Goal: Information Seeking & Learning: Check status

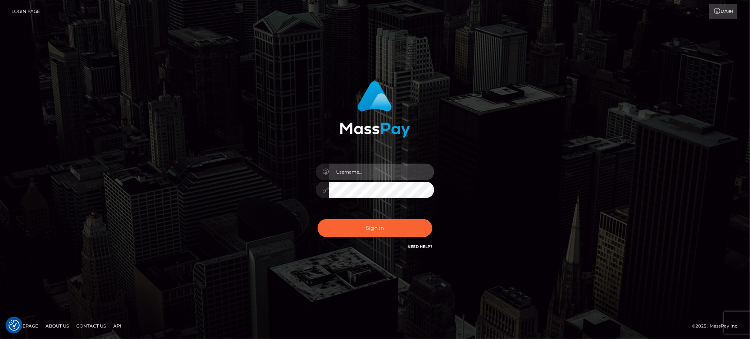
type input "Jiecel"
click at [375, 228] on button "Sign in" at bounding box center [374, 228] width 115 height 18
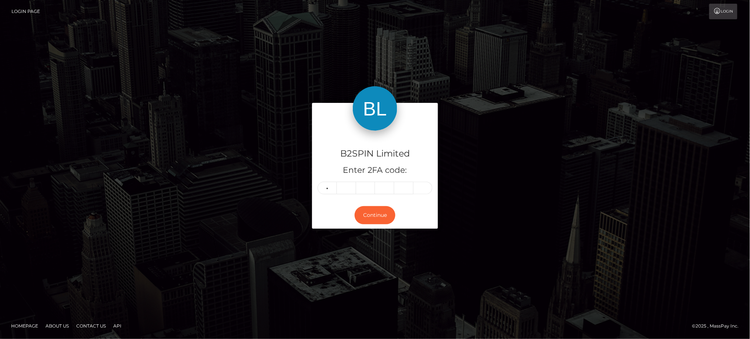
type input "6"
type input "5"
type input "6"
type input "5"
type input "6"
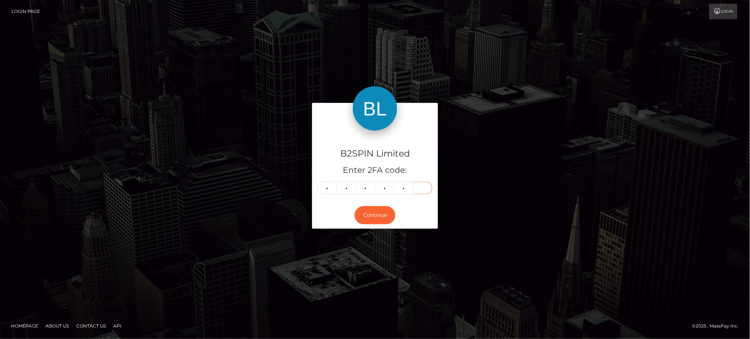
type input "7"
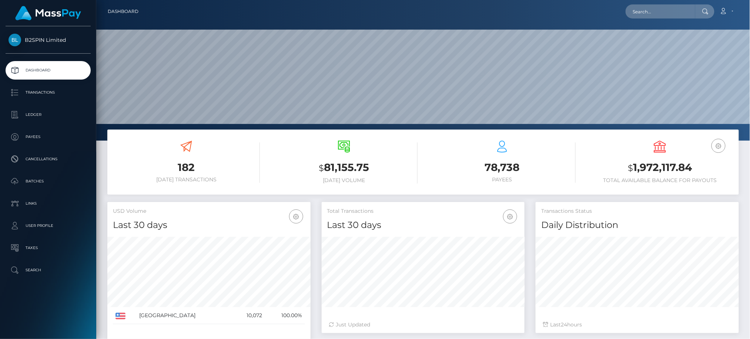
scroll to position [131, 203]
click at [43, 184] on p "Batches" at bounding box center [48, 181] width 79 height 11
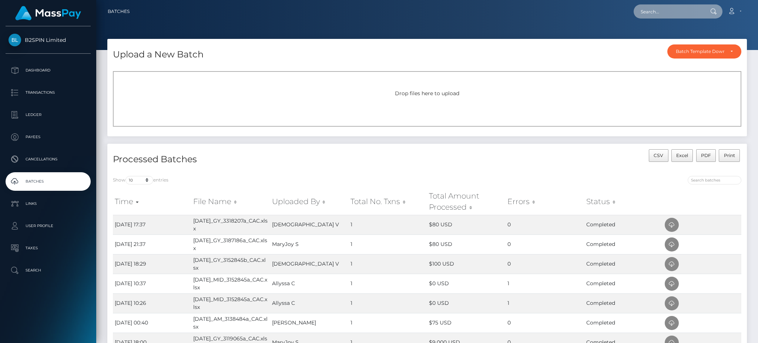
click at [662, 15] on input "text" at bounding box center [669, 11] width 70 height 14
paste input "3365515"
drag, startPoint x: 682, startPoint y: 11, endPoint x: 608, endPoint y: 13, distance: 74.0
click at [608, 13] on div "3365515a Loading... Loading... Account Edit Profile Logout" at bounding box center [440, 12] width 611 height 16
paste input "c3b206e1-8ff9-4b3c-b290-83c58e9f59e4"
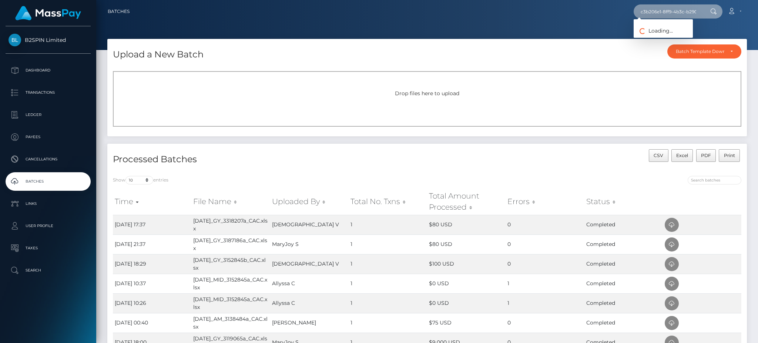
scroll to position [0, 34]
type input "c3b206e1-8ff9-4b3c-b290-83c58e9f59e4"
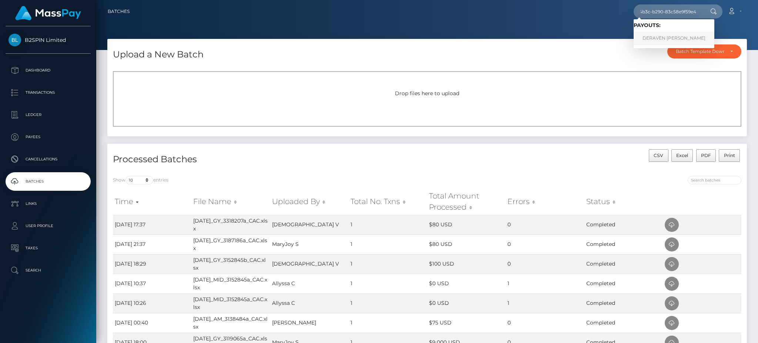
scroll to position [0, 0]
click at [664, 35] on link "DERAVEN SYMONE WATTS" at bounding box center [674, 38] width 81 height 14
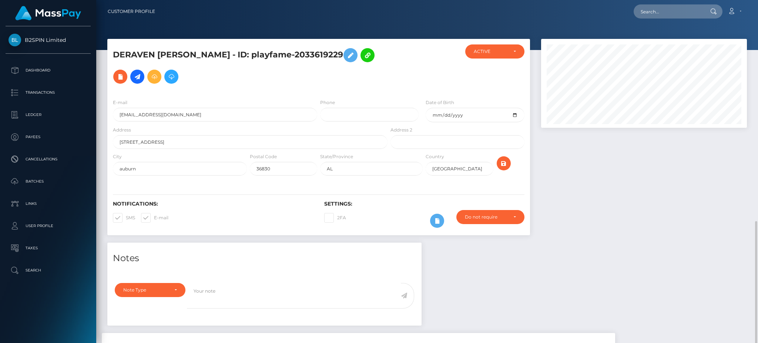
scroll to position [89, 205]
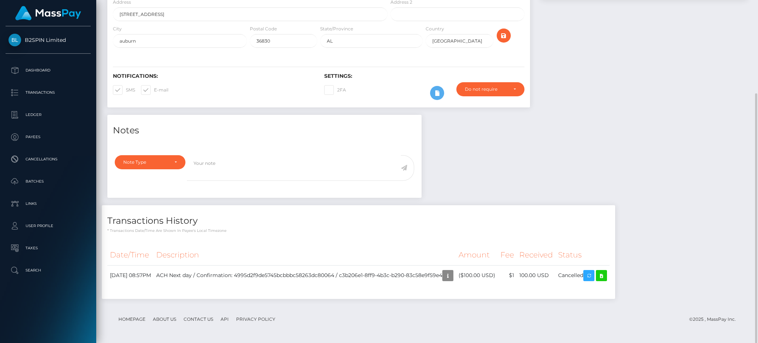
click at [620, 150] on div "Notes Note Type Compliance Clear Compliance General Note Type" at bounding box center [427, 210] width 651 height 191
click at [606, 277] on icon at bounding box center [601, 275] width 9 height 9
click at [38, 188] on link "Batches" at bounding box center [48, 181] width 85 height 19
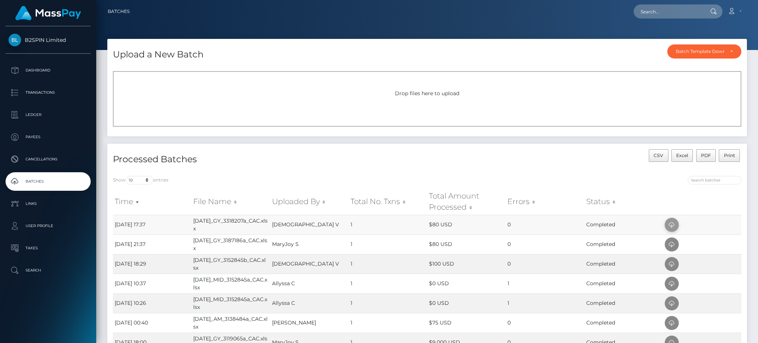
click at [671, 225] on icon at bounding box center [671, 224] width 9 height 9
drag, startPoint x: 50, startPoint y: 94, endPoint x: 150, endPoint y: 80, distance: 100.9
click at [50, 94] on p "Transactions" at bounding box center [48, 92] width 79 height 11
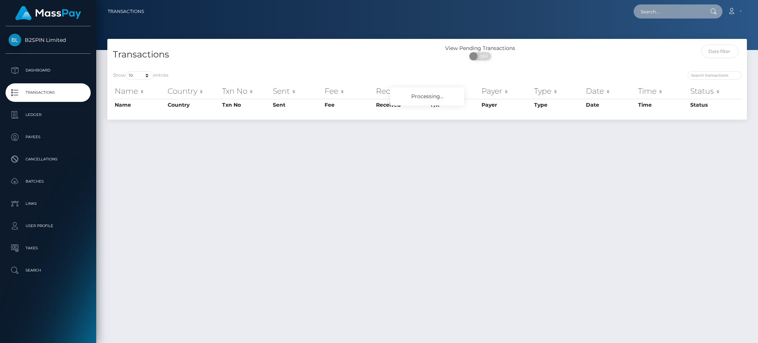
click at [667, 14] on input "text" at bounding box center [669, 11] width 70 height 14
paste input "2033619229"
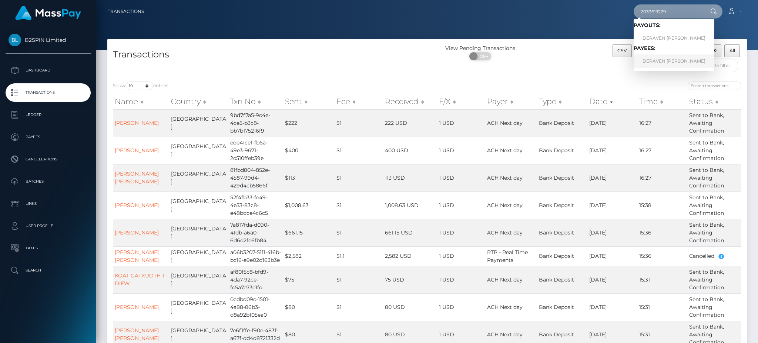
type input "2033619229"
click at [659, 59] on link "DERAVEN [PERSON_NAME]" at bounding box center [674, 61] width 81 height 14
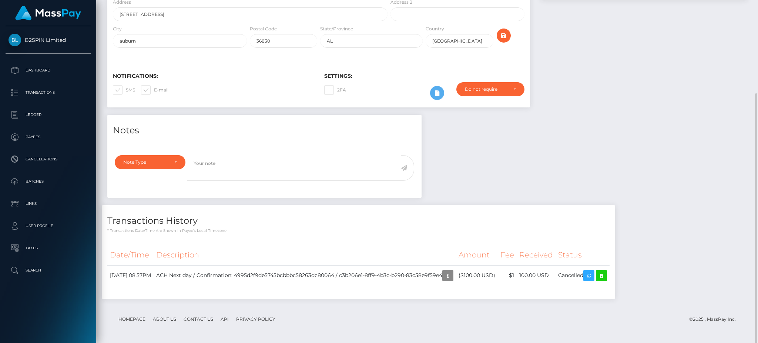
scroll to position [89, 205]
click at [44, 186] on p "Batches" at bounding box center [48, 181] width 79 height 11
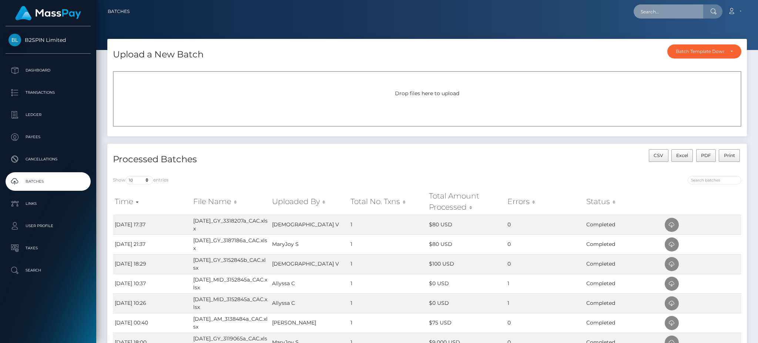
click at [683, 10] on input "text" at bounding box center [669, 11] width 70 height 14
paste input "c3b206e1-8ff9-4b3c-b290-83c58e9f59e4"
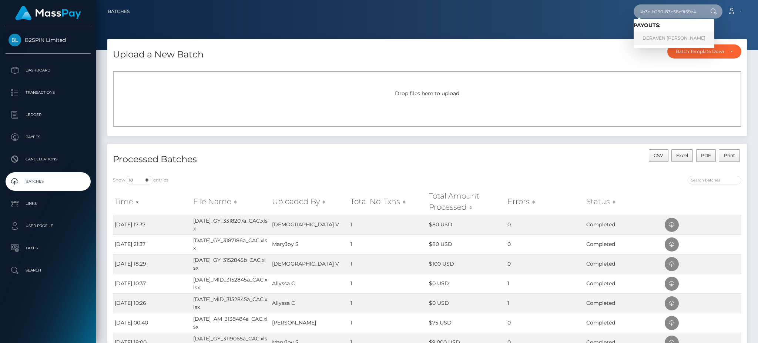
type input "c3b206e1-8ff9-4b3c-b290-83c58e9f59e4"
click at [664, 40] on link "DERAVEN [PERSON_NAME]" at bounding box center [674, 38] width 81 height 14
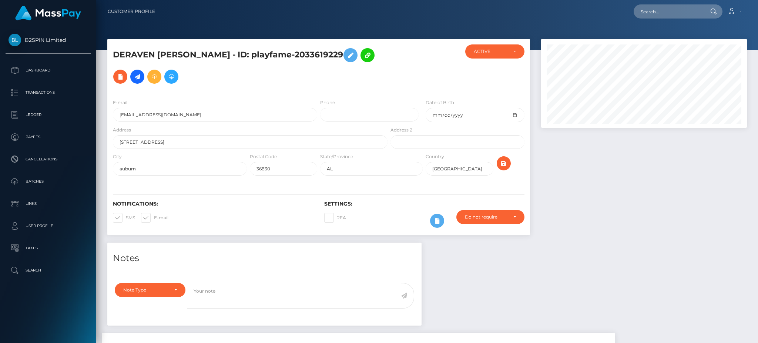
scroll to position [89, 205]
click at [26, 176] on p "Batches" at bounding box center [48, 181] width 79 height 11
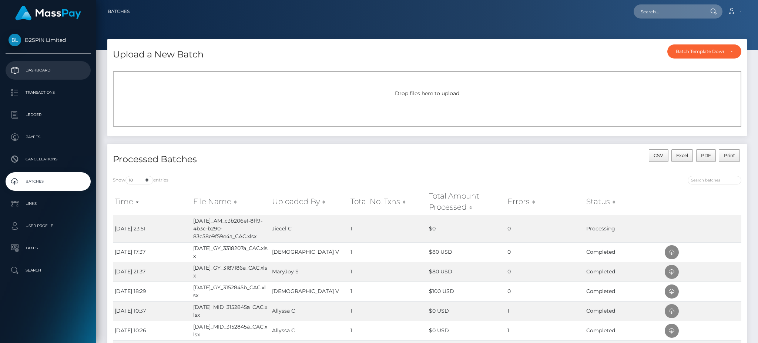
click at [50, 75] on p "Dashboard" at bounding box center [48, 70] width 79 height 11
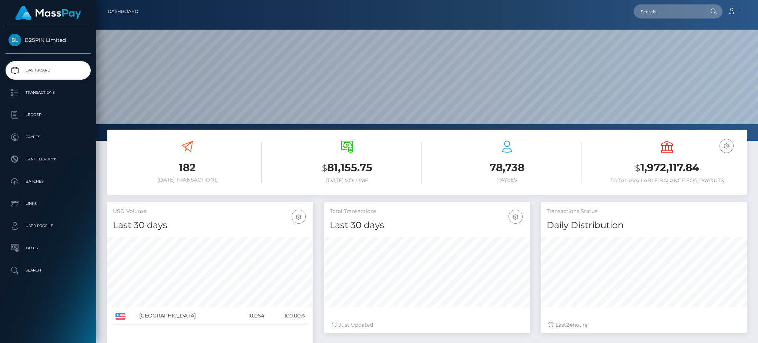
scroll to position [131, 205]
click at [45, 187] on link "Batches" at bounding box center [48, 181] width 85 height 19
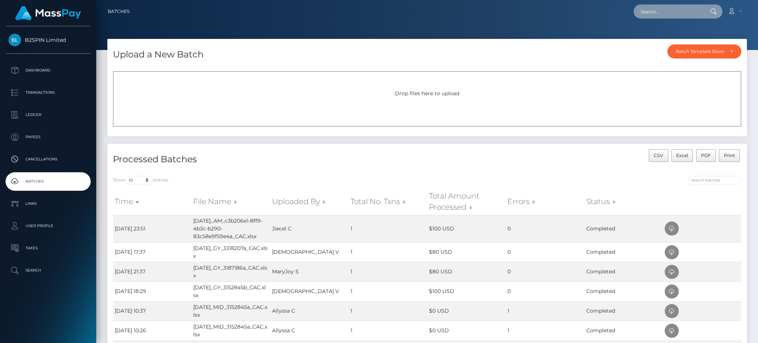
click at [666, 13] on input "text" at bounding box center [669, 11] width 70 height 14
paste input "c3b206e1-8ff9-4b3c-b290-83c58e9f59e4"
type input "c3b206e1-8ff9-4b3c-b290-83c58e9f59e4"
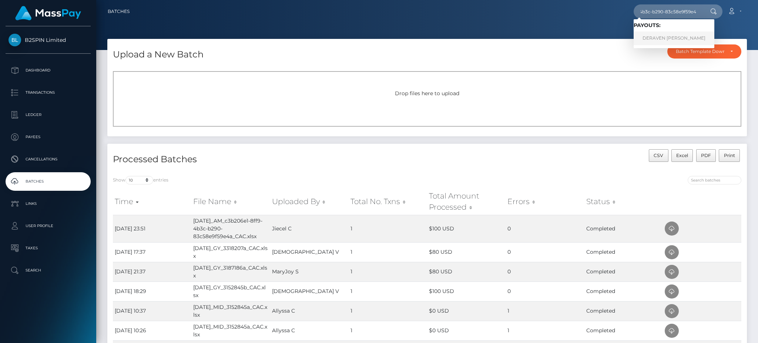
scroll to position [0, 0]
click at [662, 40] on link "DERAVEN SYMONE WATTS" at bounding box center [674, 38] width 81 height 14
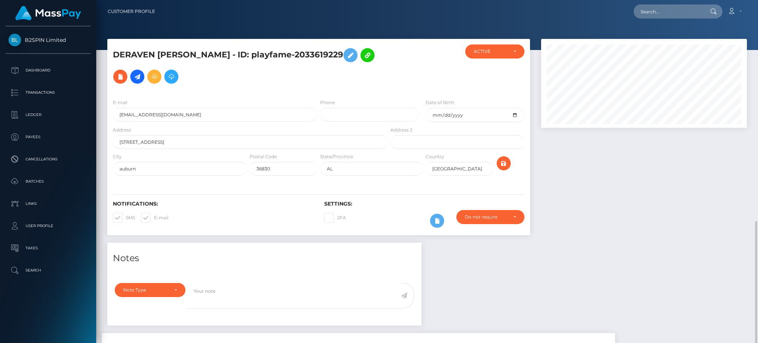
scroll to position [89, 205]
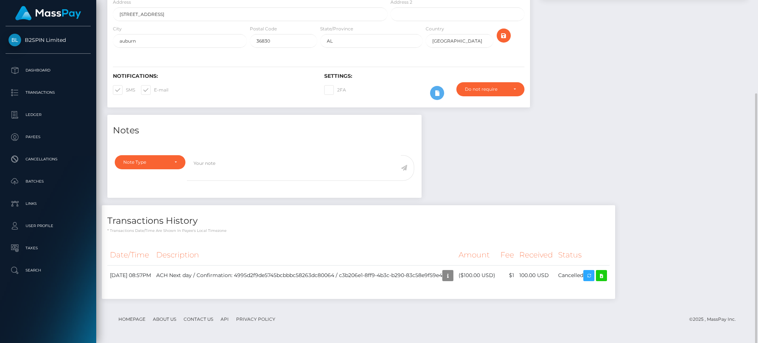
click at [649, 144] on div "Notes Note Type Compliance Clear Compliance General Note Type" at bounding box center [427, 210] width 651 height 191
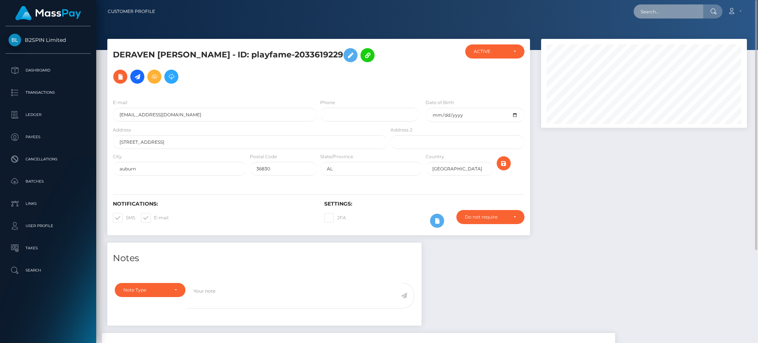
click at [675, 17] on input "text" at bounding box center [669, 11] width 70 height 14
paste input "c3b206e1-8ff9-4b3c-b290-83c58e9f59e4"
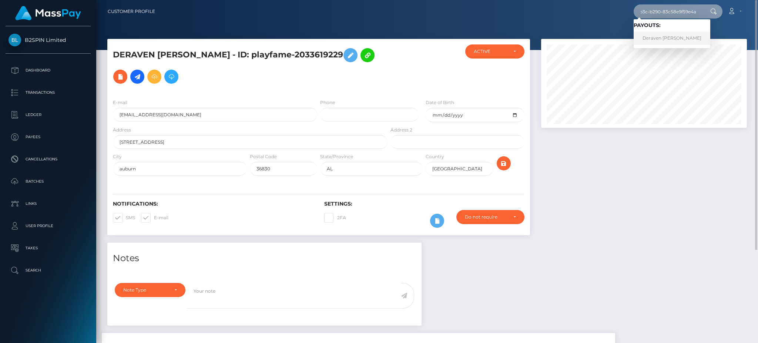
type input "c3b206e1-8ff9-4b3c-b290-83c58e9f59e4a"
click at [671, 40] on link "Deraven Symone Watts" at bounding box center [672, 38] width 77 height 14
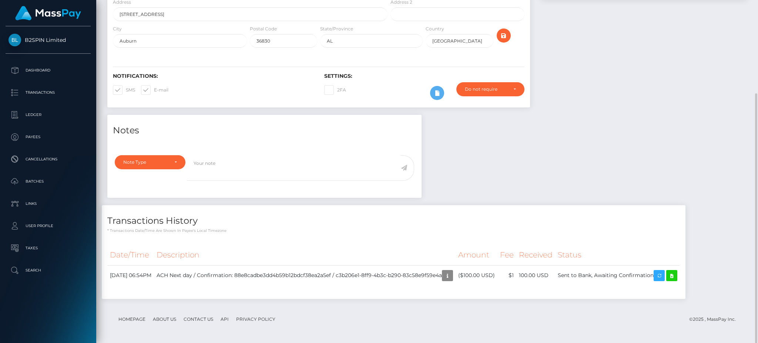
scroll to position [89, 205]
click at [620, 194] on div "Notes Note Type Compliance Clear Compliance General Note Type" at bounding box center [427, 210] width 651 height 191
click at [676, 274] on icon at bounding box center [671, 275] width 9 height 9
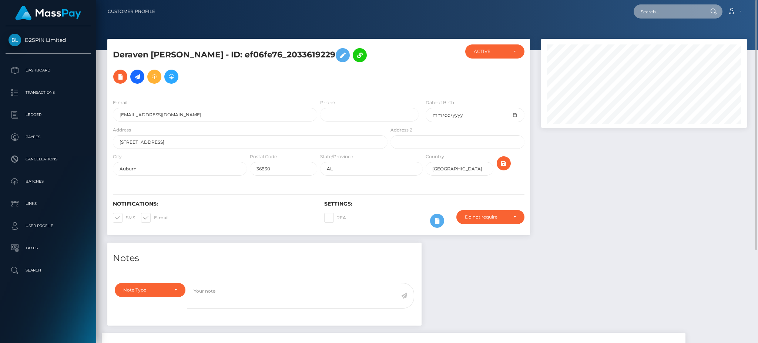
click at [677, 6] on input "text" at bounding box center [669, 11] width 70 height 14
paste input "3365515"
type input "3365515a"
drag, startPoint x: 673, startPoint y: 10, endPoint x: 612, endPoint y: 12, distance: 60.3
click at [612, 12] on div "3365515a Loading... Loading... Account Edit Profile Logout" at bounding box center [453, 12] width 585 height 16
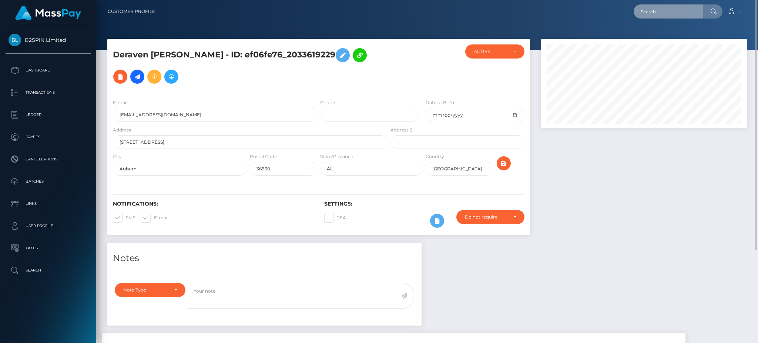
click at [664, 15] on input "text" at bounding box center [669, 11] width 70 height 14
paste input "2033619229"
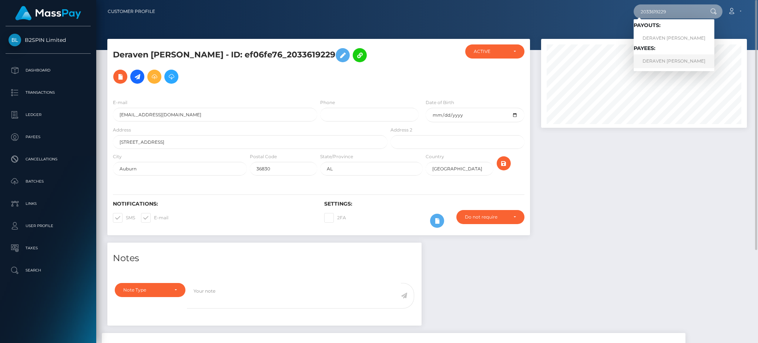
type input "2033619229"
click at [666, 63] on link "DERAVEN SYMONE WATTS" at bounding box center [674, 61] width 81 height 14
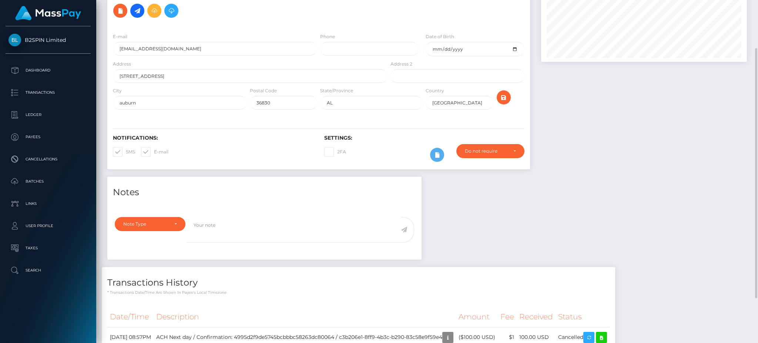
scroll to position [128, 0]
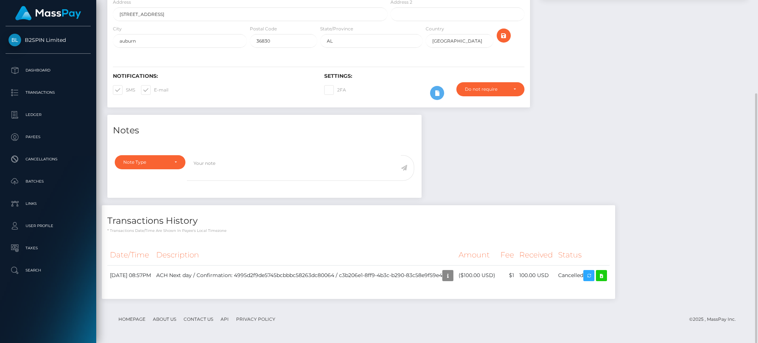
click at [629, 153] on div "Notes Note Type Compliance Clear Compliance General Note Type" at bounding box center [427, 210] width 651 height 191
click at [670, 160] on div "Notes Note Type Compliance Clear Compliance General Note Type" at bounding box center [427, 210] width 651 height 191
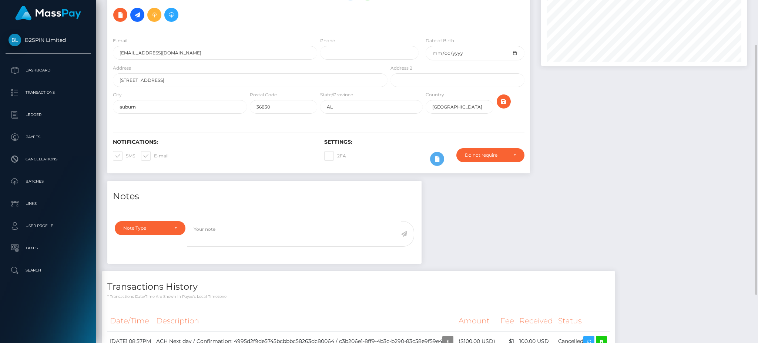
scroll to position [0, 0]
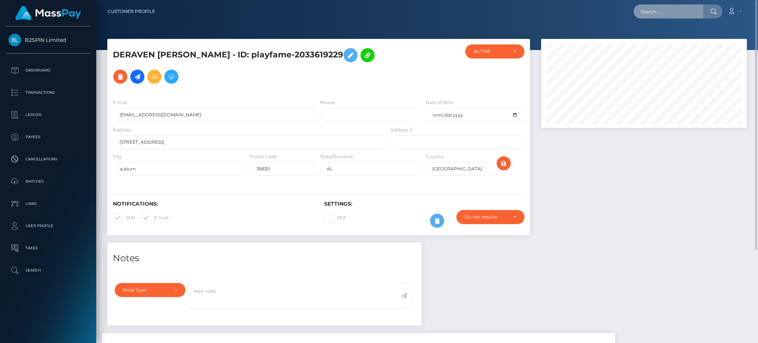
click at [674, 15] on input "text" at bounding box center [669, 11] width 70 height 14
paste input "c3b206e1-8ff9-4b3c-b290-83c58e9f59e4"
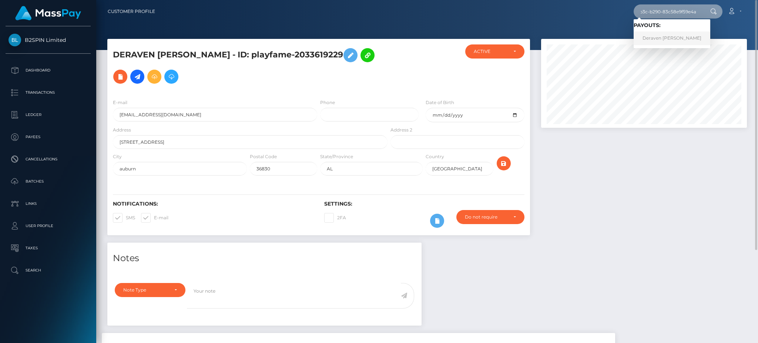
type input "c3b206e1-8ff9-4b3c-b290-83c58e9f59e4a"
click at [672, 36] on link "Deraven Symone Watts" at bounding box center [672, 38] width 77 height 14
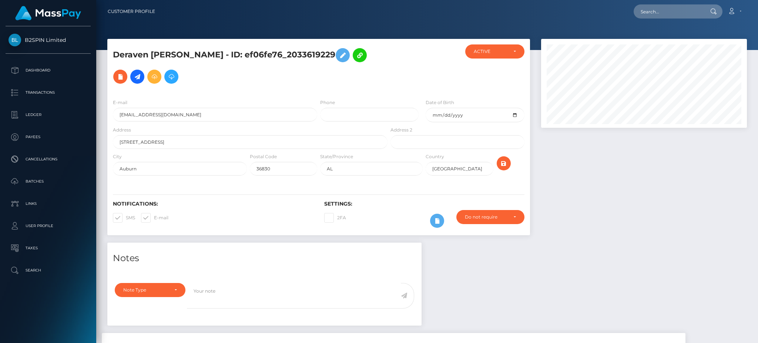
scroll to position [89, 205]
click at [608, 202] on div at bounding box center [643, 141] width 217 height 204
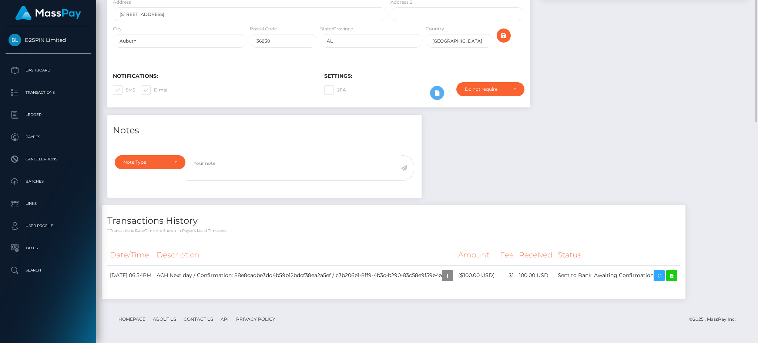
scroll to position [0, 0]
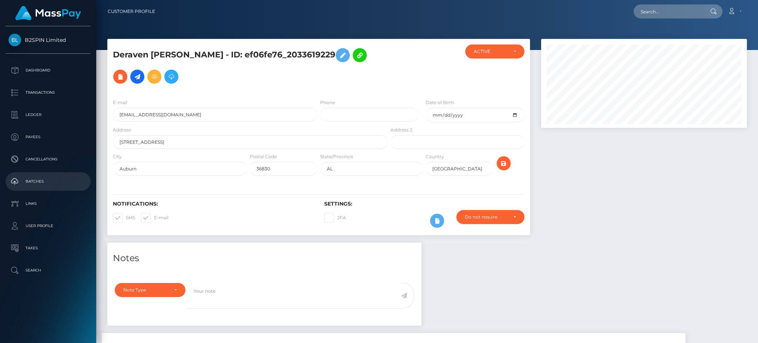
click at [46, 179] on p "Batches" at bounding box center [48, 181] width 79 height 11
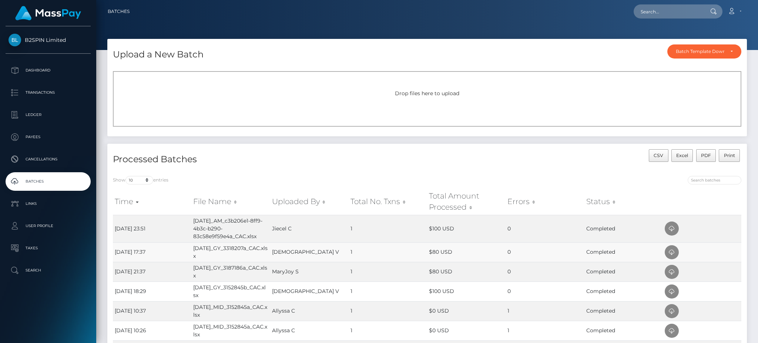
scroll to position [66, 0]
